Goal: Navigation & Orientation: Find specific page/section

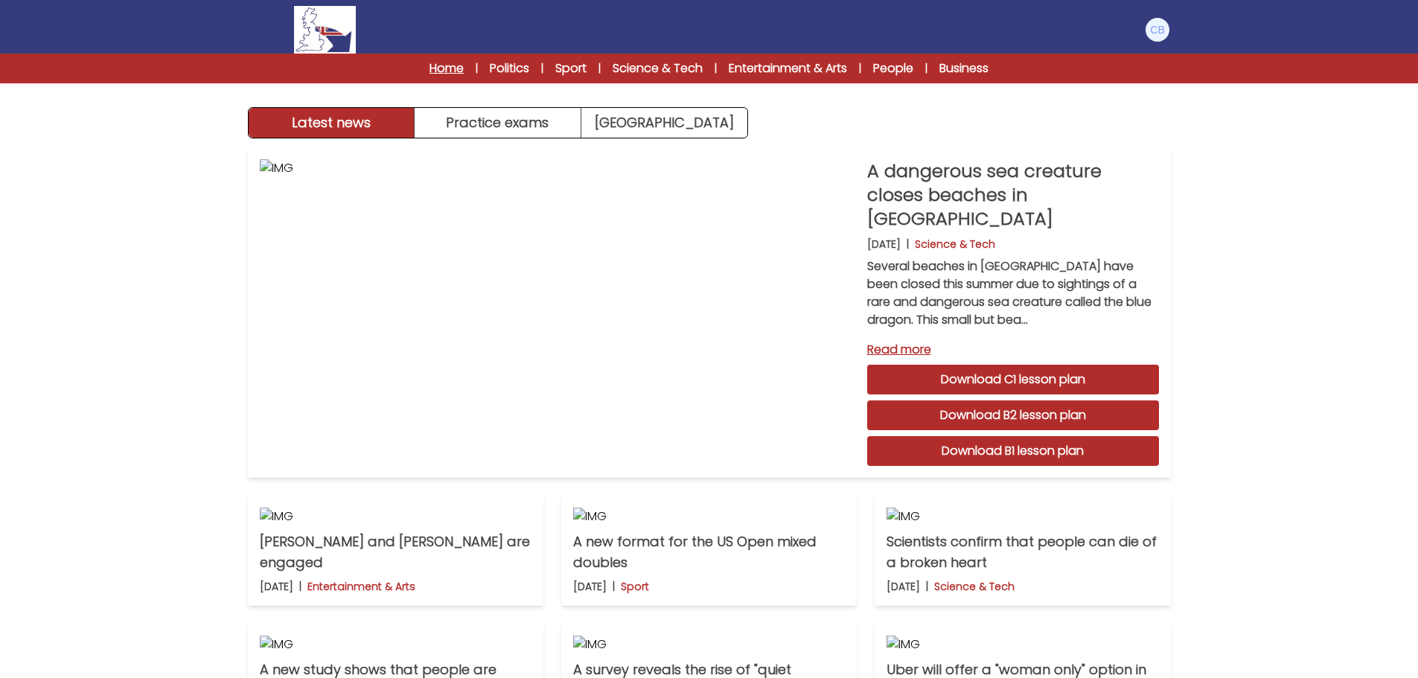
click at [450, 67] on link "Home" at bounding box center [447, 69] width 34 height 18
click at [514, 124] on button "Practice exams" at bounding box center [498, 123] width 167 height 30
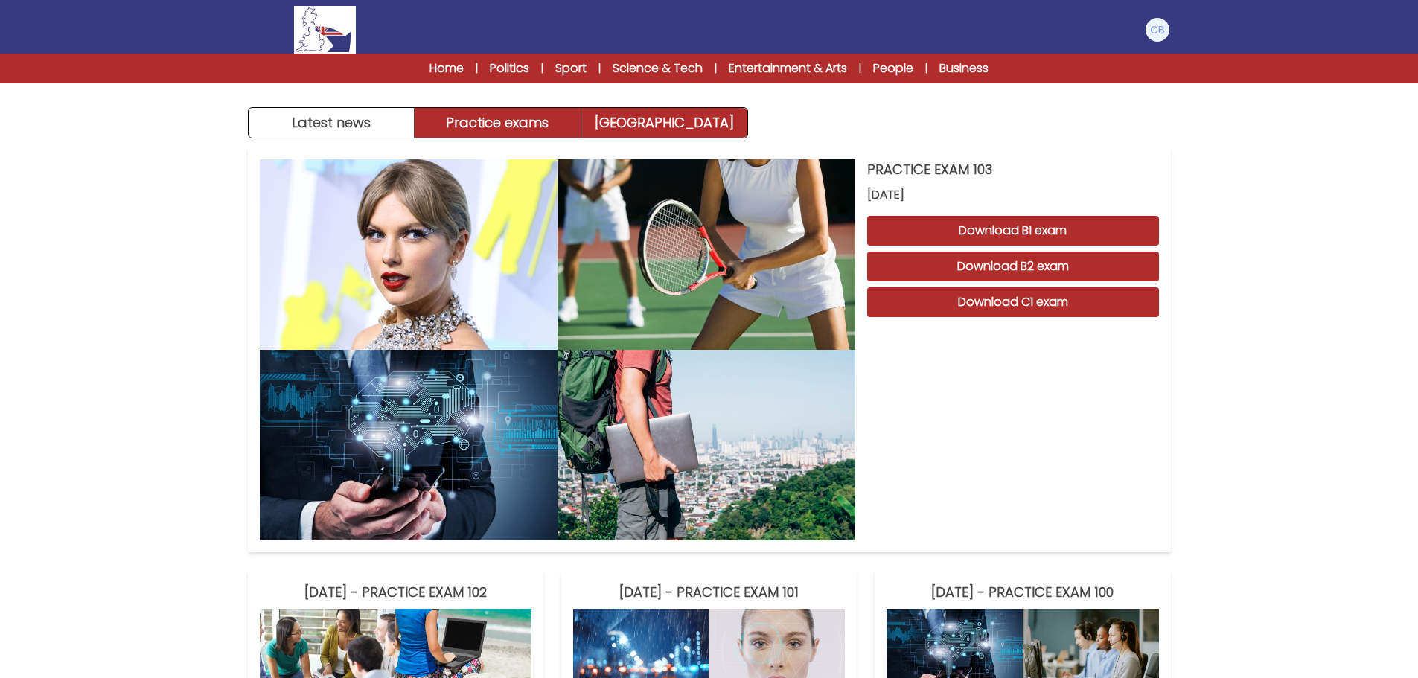
click at [641, 118] on link "[GEOGRAPHIC_DATA]" at bounding box center [664, 123] width 166 height 30
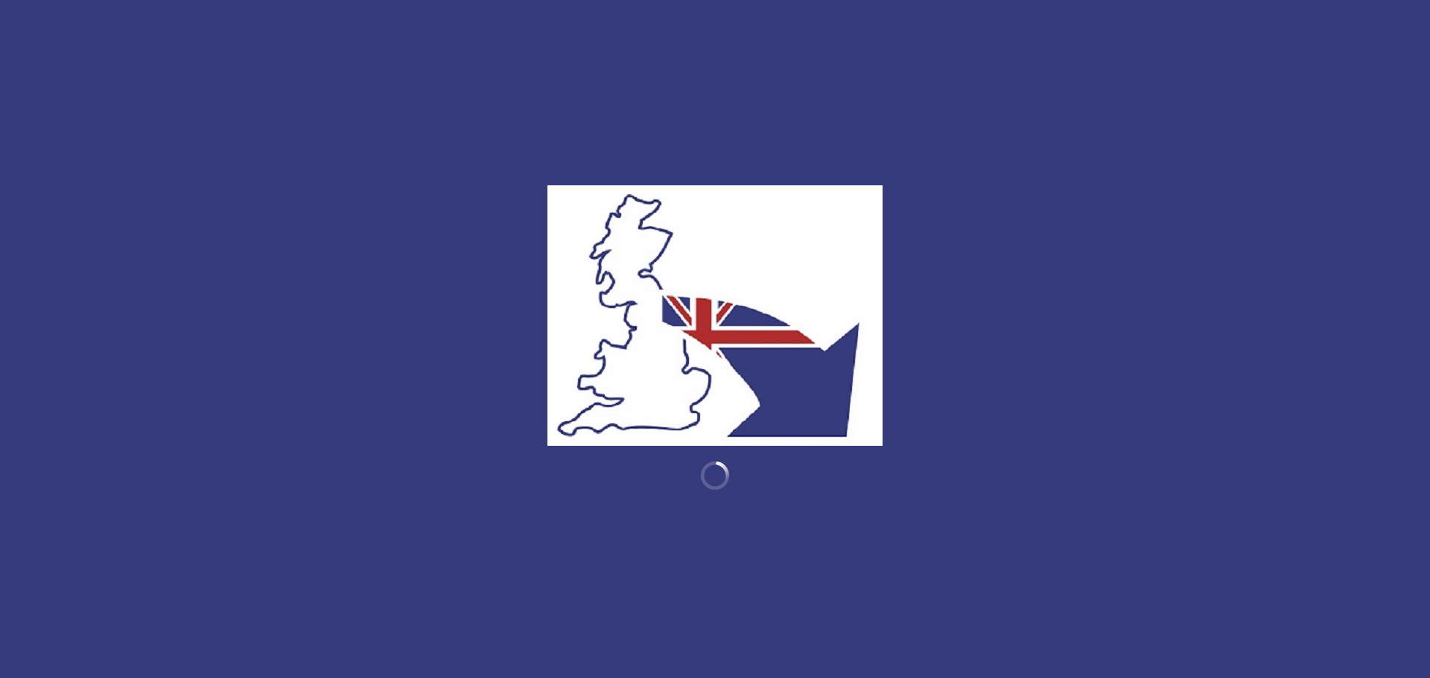
drag, startPoint x: 0, startPoint y: 0, endPoint x: 703, endPoint y: 122, distance: 713.4
click at [703, 122] on div at bounding box center [715, 339] width 1430 height 678
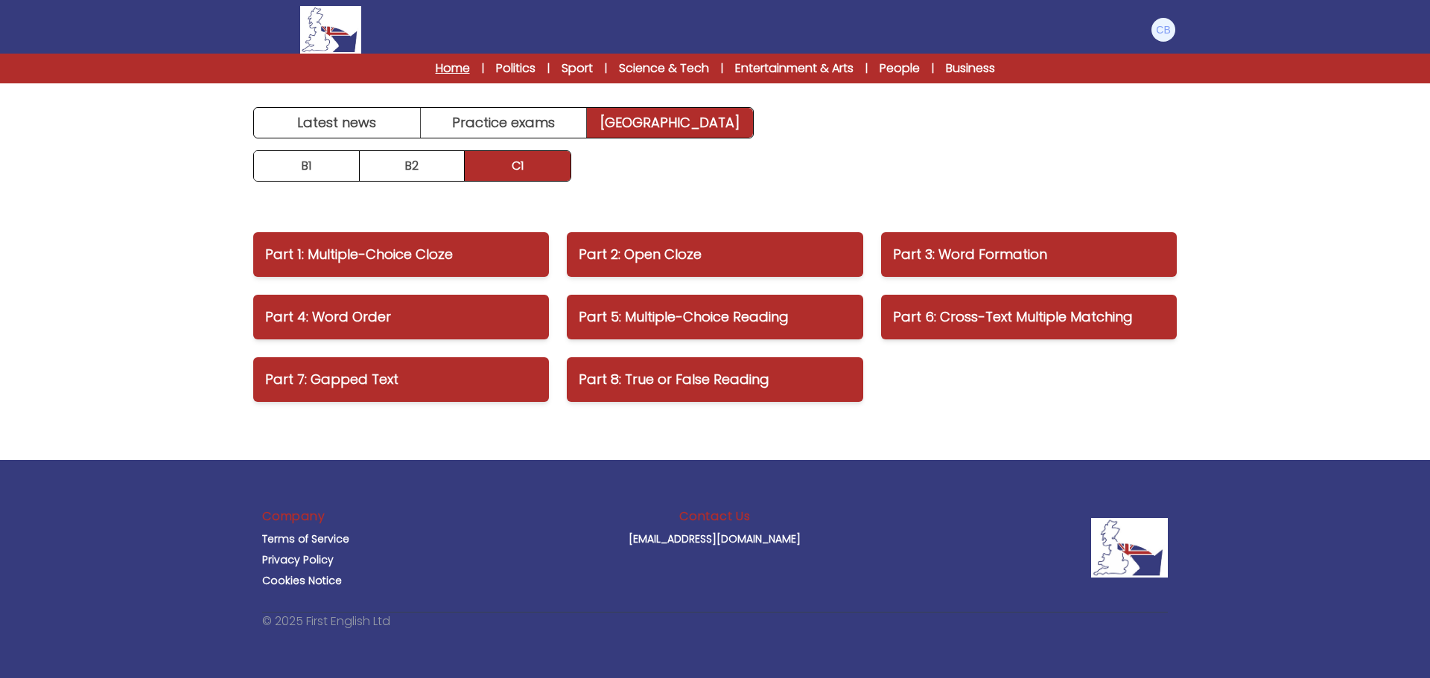
click at [442, 63] on link "Home" at bounding box center [453, 69] width 34 height 18
